Goal: Task Accomplishment & Management: Manage account settings

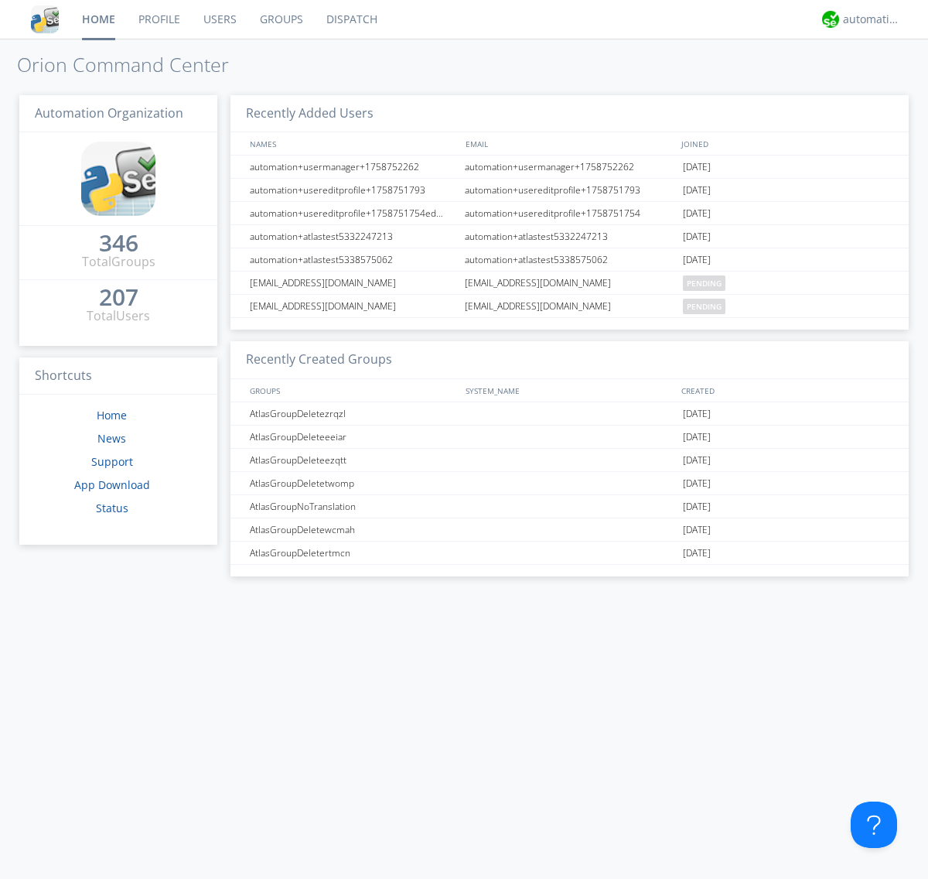
click at [280, 19] on link "Groups" at bounding box center [281, 19] width 67 height 39
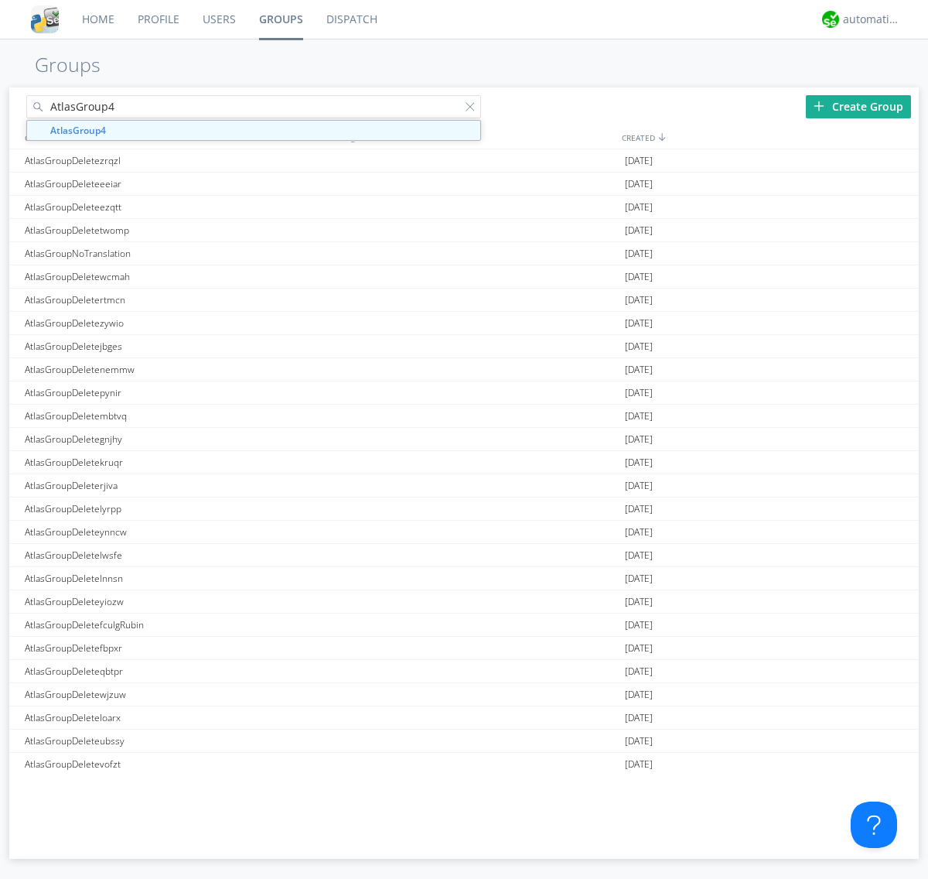
type input "AtlasGroup4"
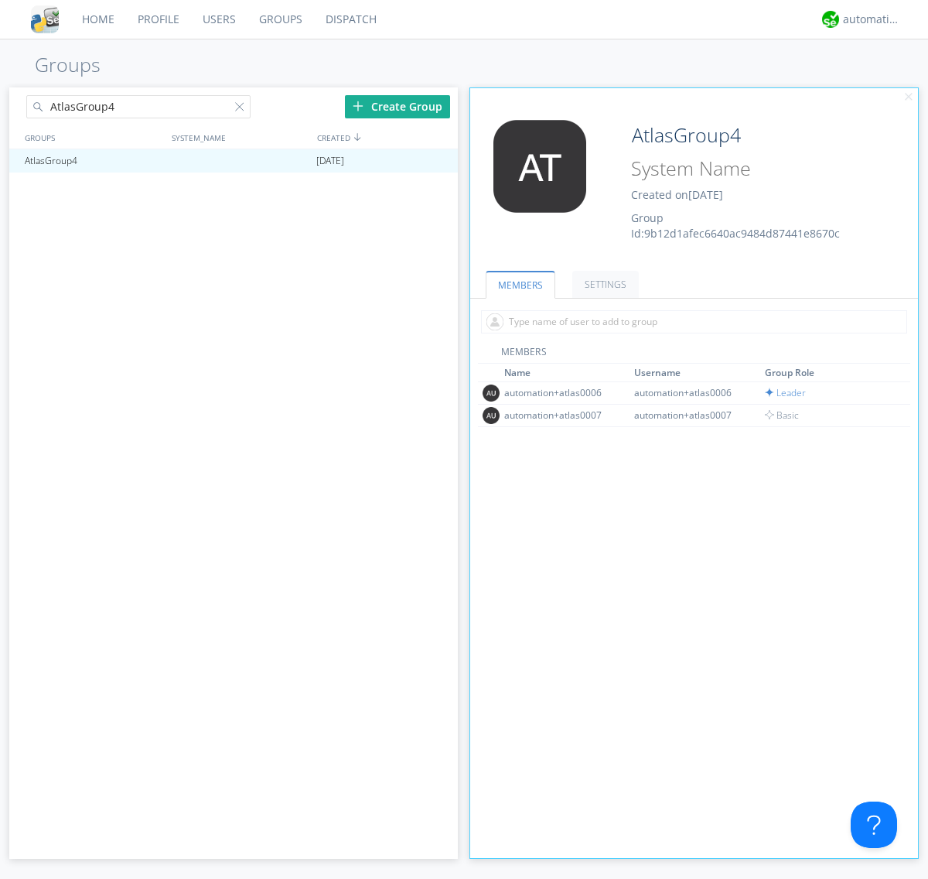
click at [603, 284] on link "SETTINGS" at bounding box center [605, 284] width 67 height 27
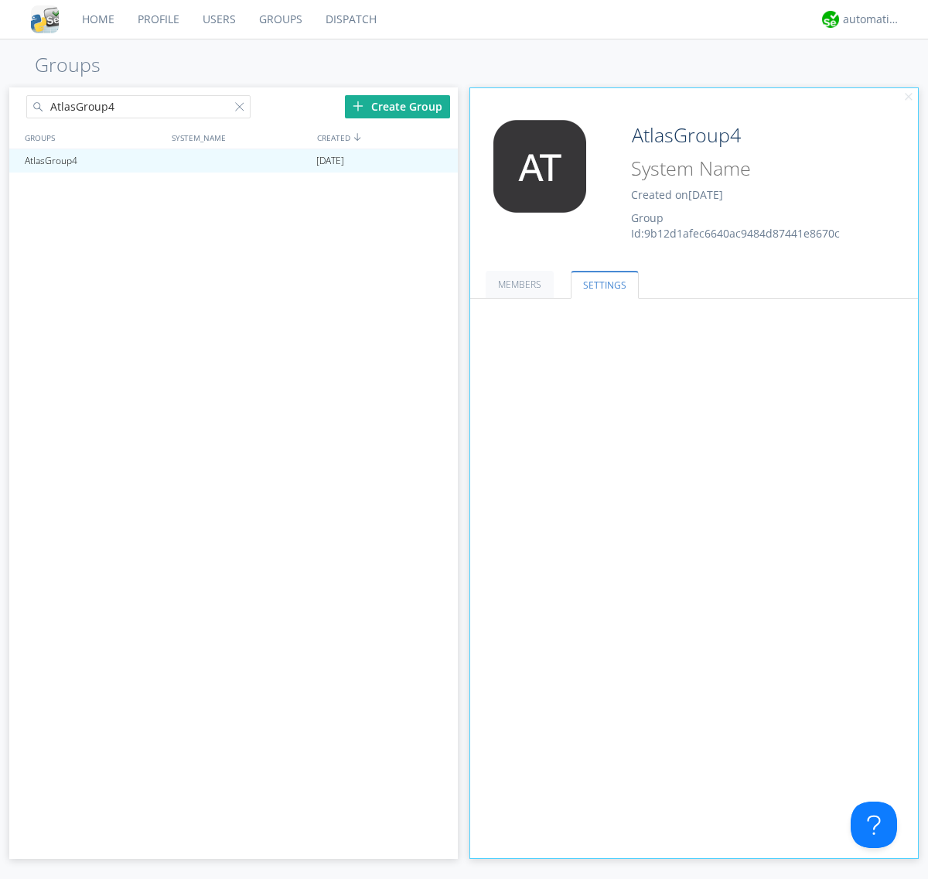
click at [0, 0] on button "Everyone" at bounding box center [0, 0] width 0 height 0
click at [0, 0] on link "Leaders only" at bounding box center [0, 0] width 0 height 0
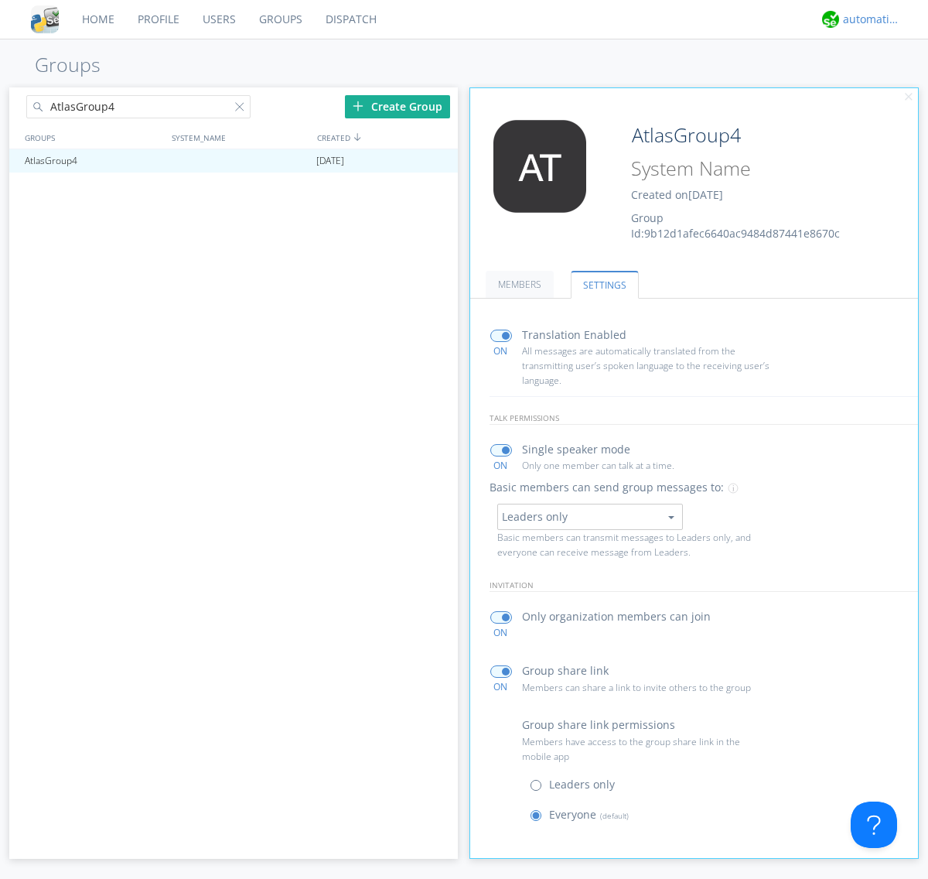
click at [868, 19] on div "automation+atlas" at bounding box center [872, 19] width 58 height 15
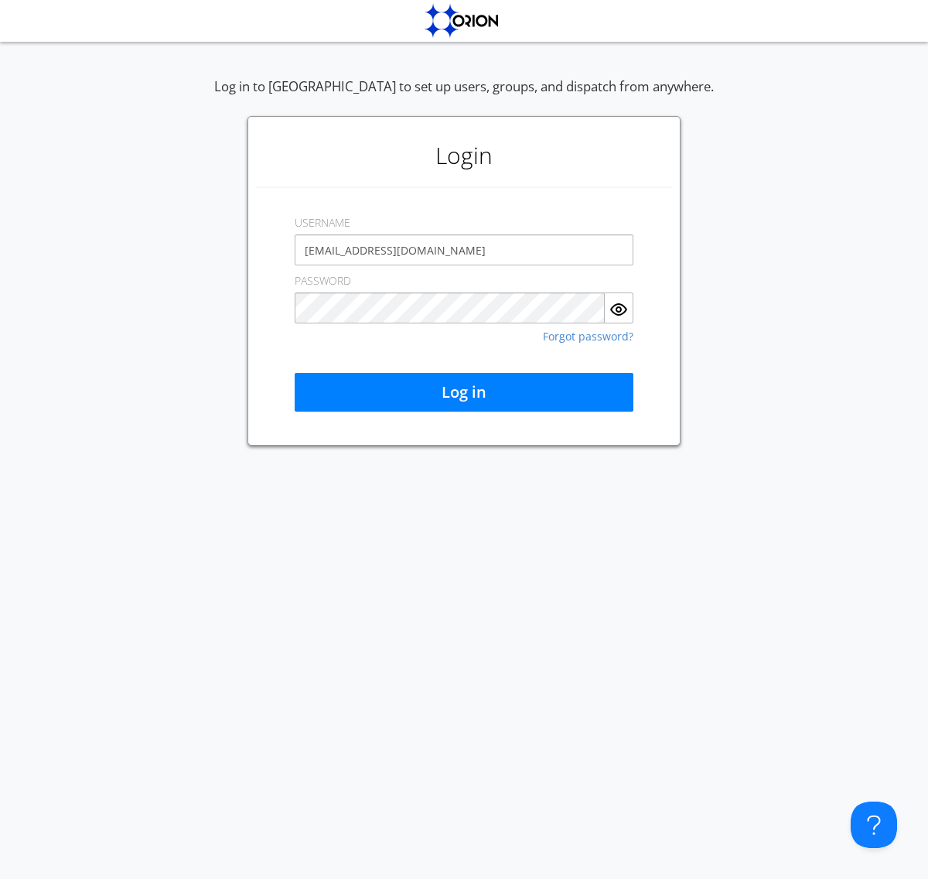
type input "[EMAIL_ADDRESS][DOMAIN_NAME]"
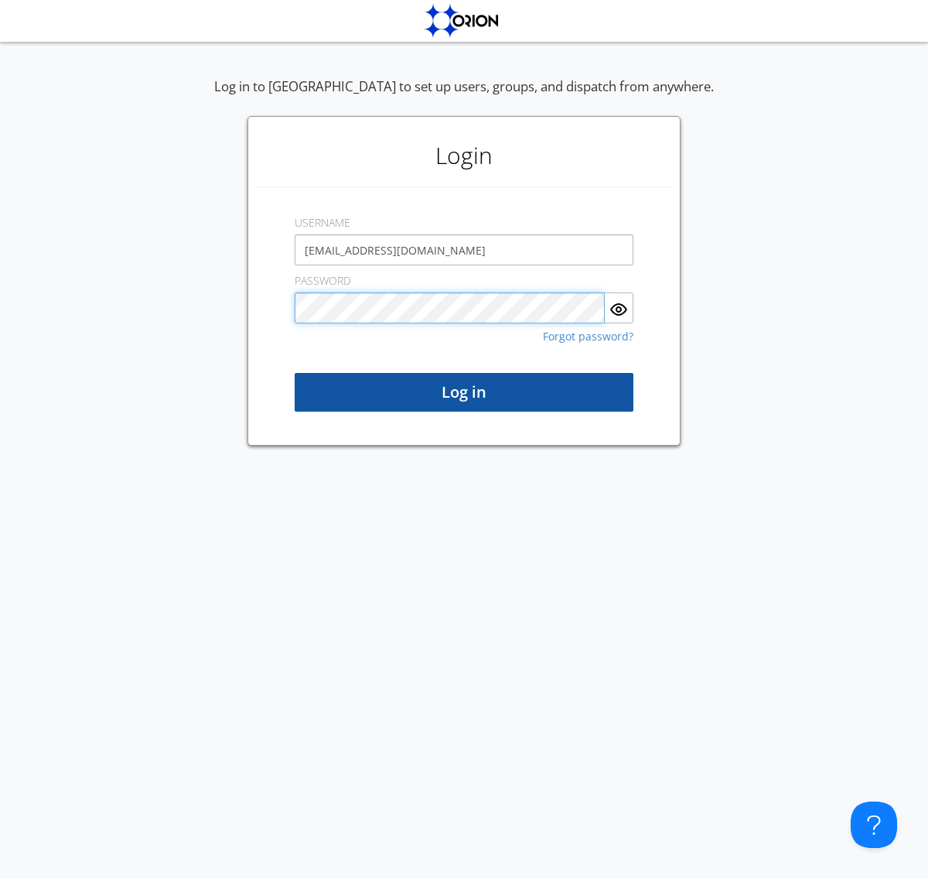
click at [464, 392] on button "Log in" at bounding box center [464, 392] width 339 height 39
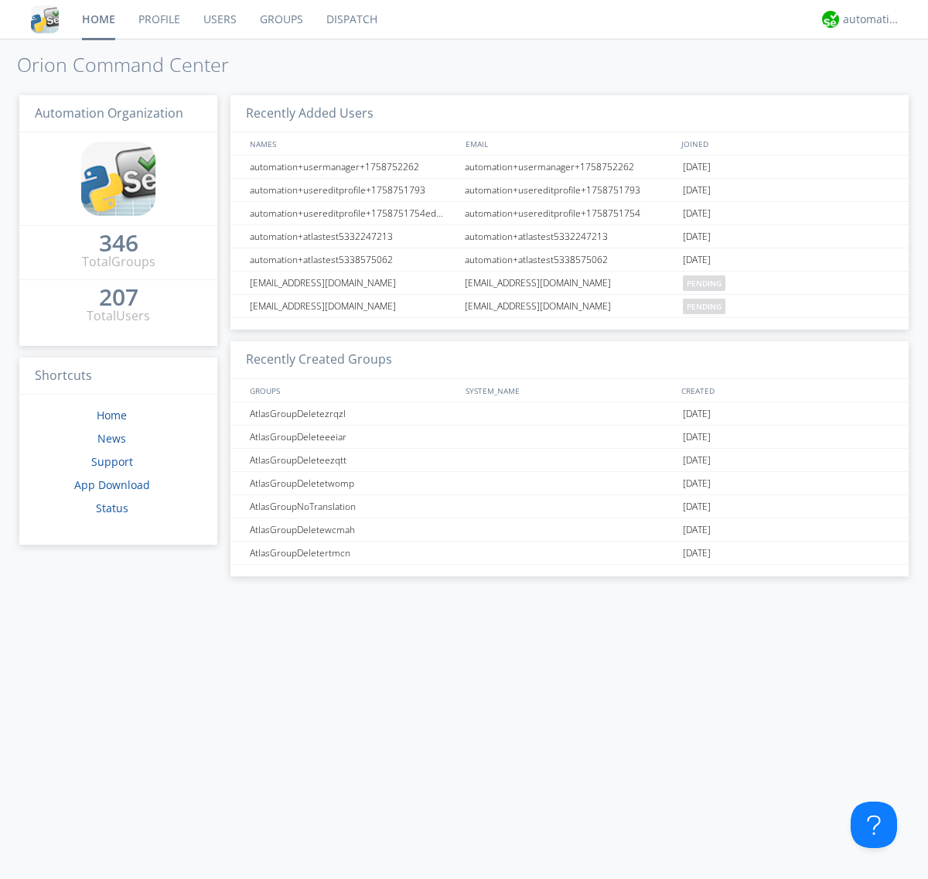
click at [280, 19] on link "Groups" at bounding box center [281, 19] width 67 height 39
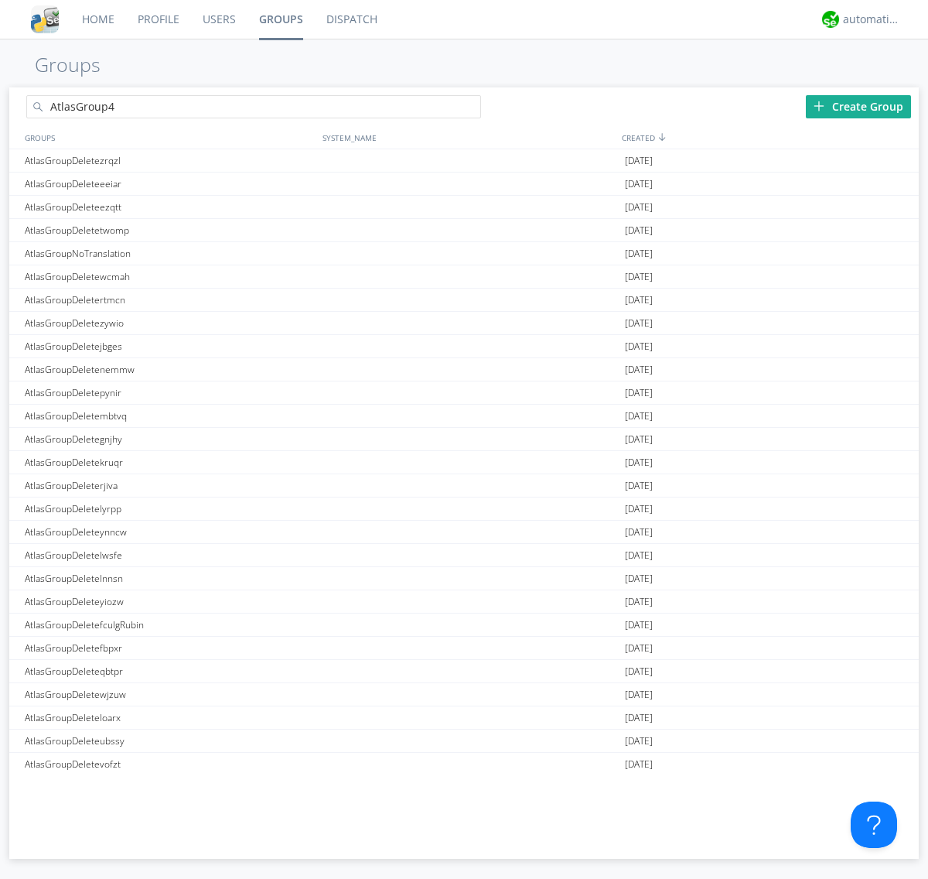
type input "AtlasGroup4"
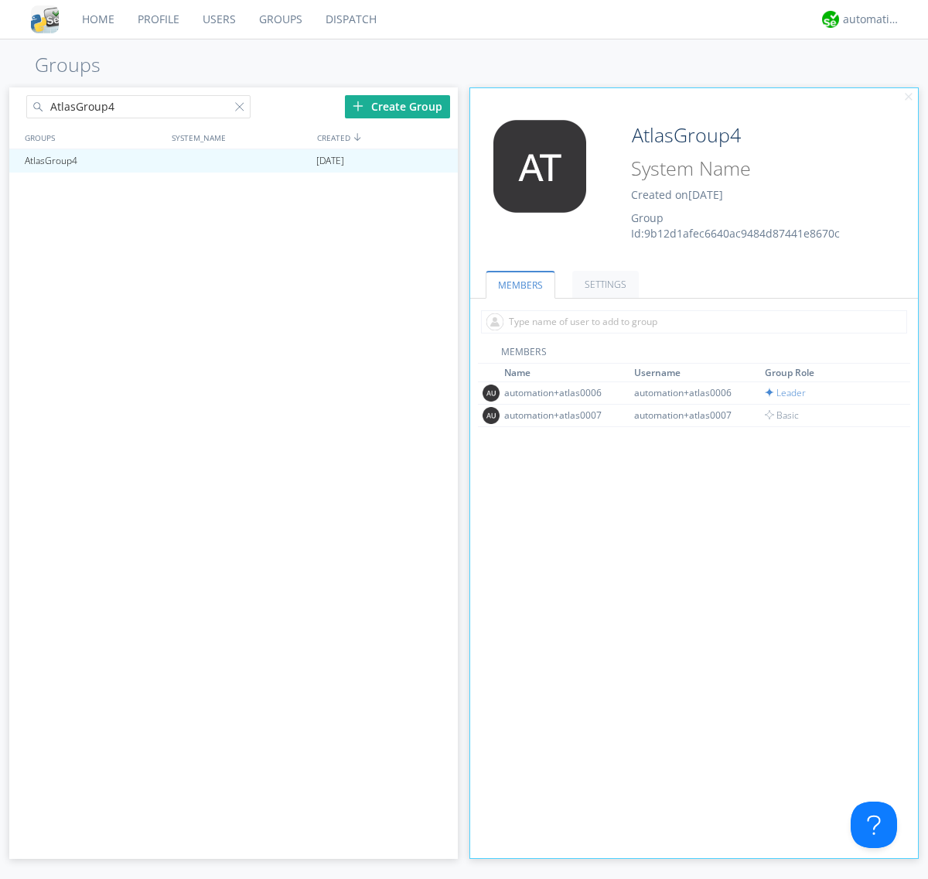
click at [603, 284] on link "SETTINGS" at bounding box center [605, 284] width 67 height 27
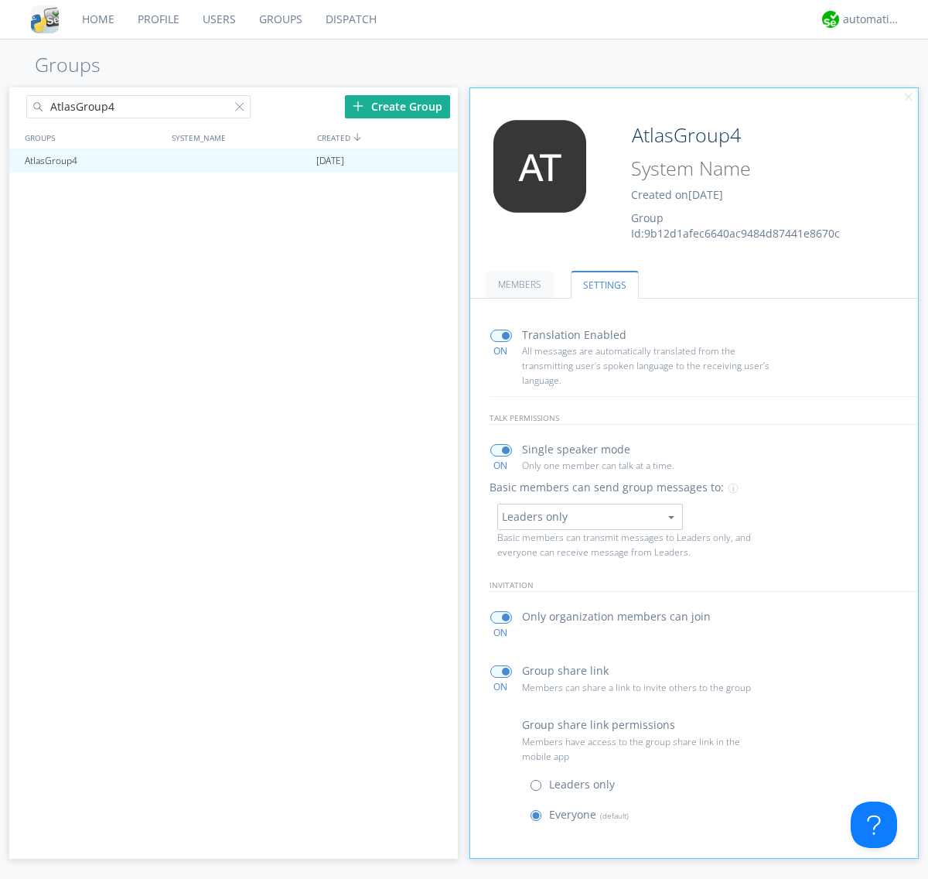
click at [589, 516] on button "Leaders only" at bounding box center [590, 517] width 186 height 26
click at [0, 0] on link "No One (Direct Messages Only)" at bounding box center [0, 0] width 0 height 0
click at [589, 516] on button "No One (Direct Messages Only)" at bounding box center [590, 517] width 186 height 26
click at [0, 0] on link "Everyone" at bounding box center [0, 0] width 0 height 0
click at [868, 19] on div "automation+atlas" at bounding box center [872, 19] width 58 height 15
